Goal: Transaction & Acquisition: Purchase product/service

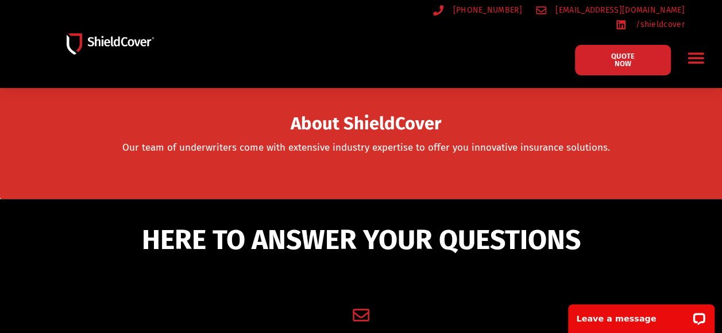
scroll to position [172, 0]
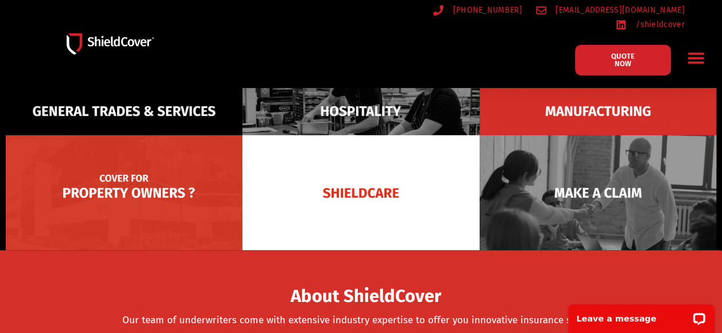
click at [92, 186] on img at bounding box center [124, 192] width 237 height 115
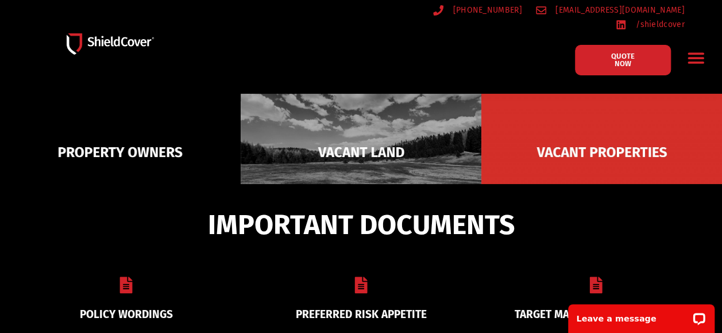
scroll to position [172, 0]
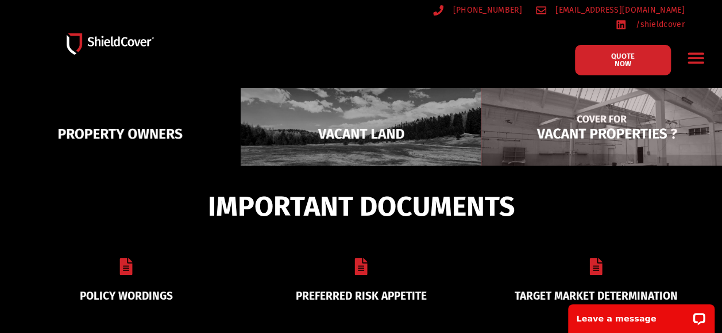
click at [617, 137] on img at bounding box center [602, 133] width 241 height 117
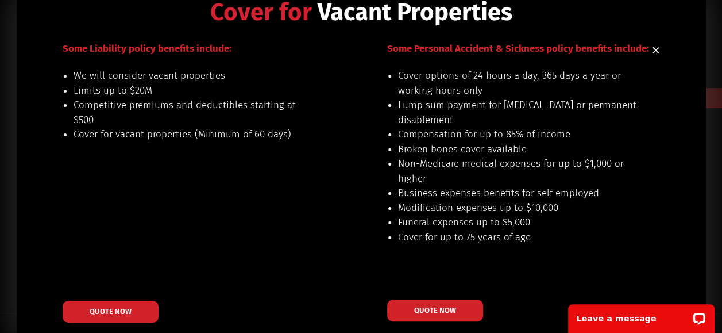
scroll to position [50, 0]
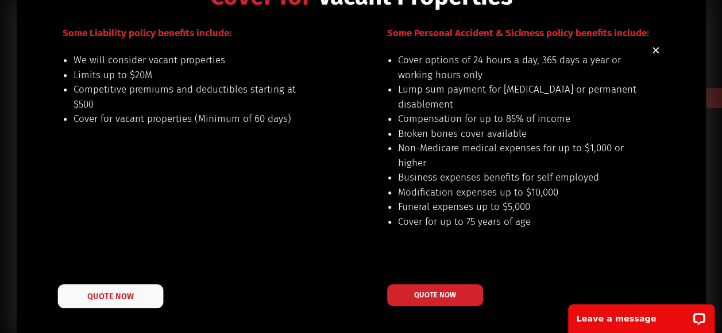
click at [106, 297] on span "QUOTE NOW" at bounding box center [110, 295] width 46 height 8
